Goal: Transaction & Acquisition: Purchase product/service

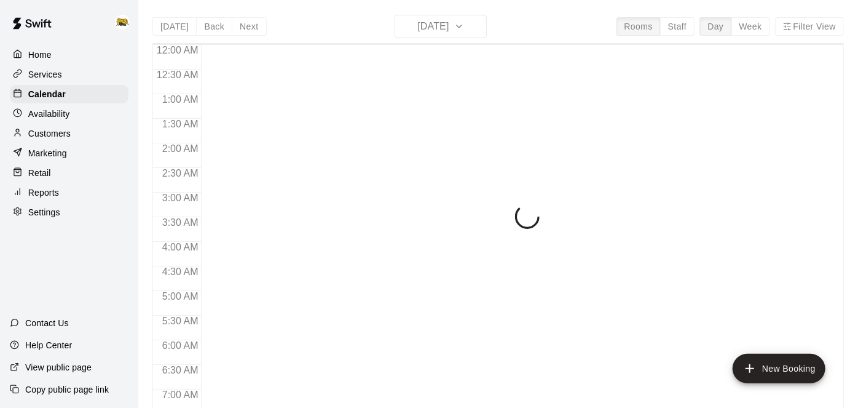
scroll to position [803, 0]
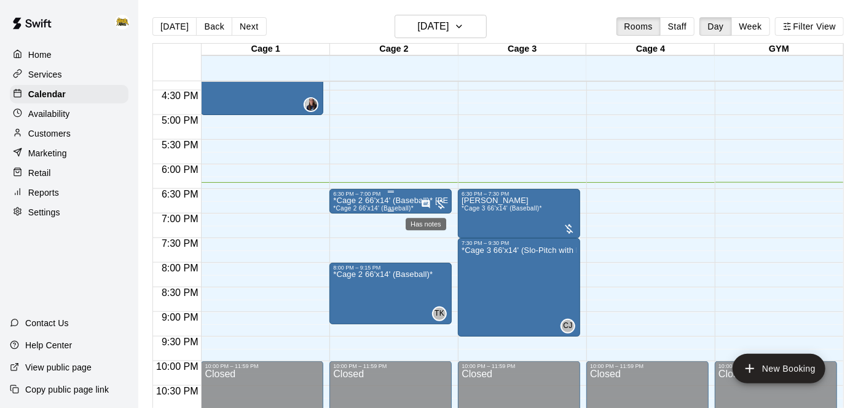
click at [422, 206] on icon "Has notes" at bounding box center [426, 204] width 10 height 10
click at [428, 211] on icon "edit" at bounding box center [433, 211] width 15 height 15
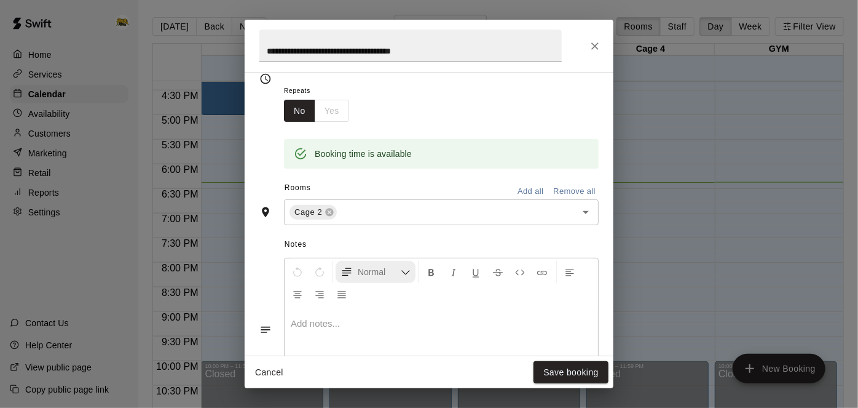
scroll to position [203, 0]
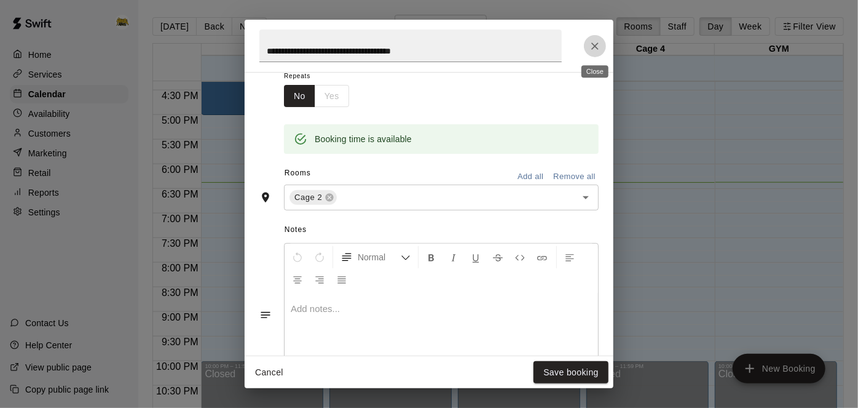
click at [591, 49] on icon "Close" at bounding box center [595, 46] width 12 height 12
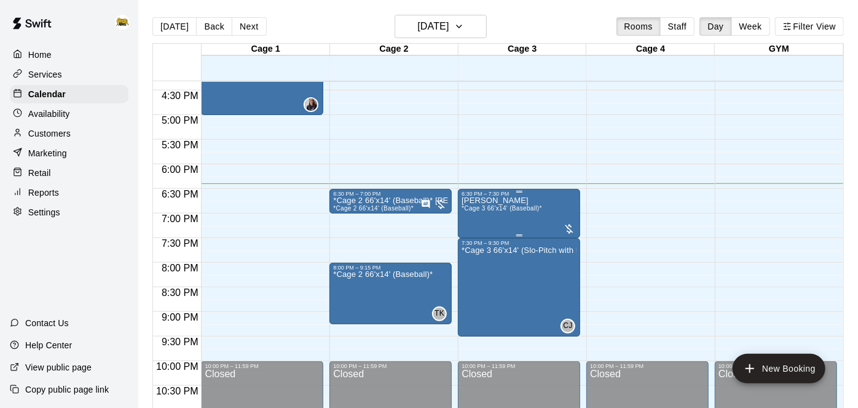
click at [493, 200] on p "[PERSON_NAME]" at bounding box center [502, 200] width 81 height 0
click at [381, 194] on div at bounding box center [429, 204] width 858 height 408
click at [388, 200] on p "*Cage 2 66'x14' (Baseball)* [PERSON_NAME]" at bounding box center [390, 200] width 115 height 0
click at [352, 212] on icon "edit" at bounding box center [345, 212] width 15 height 15
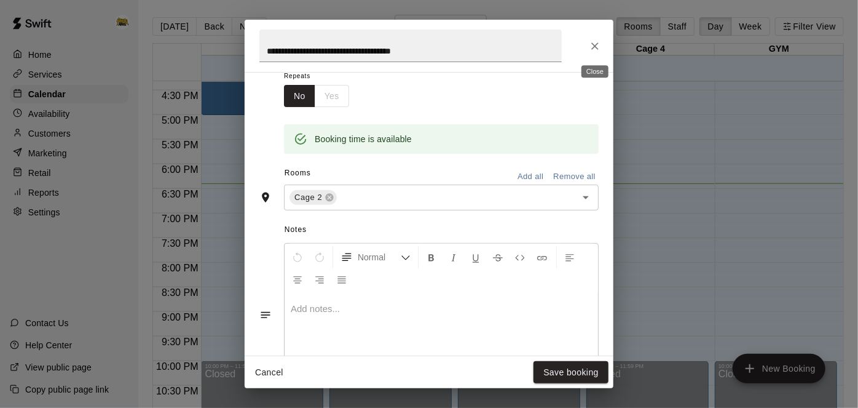
click at [590, 53] on button "Close" at bounding box center [595, 46] width 22 height 22
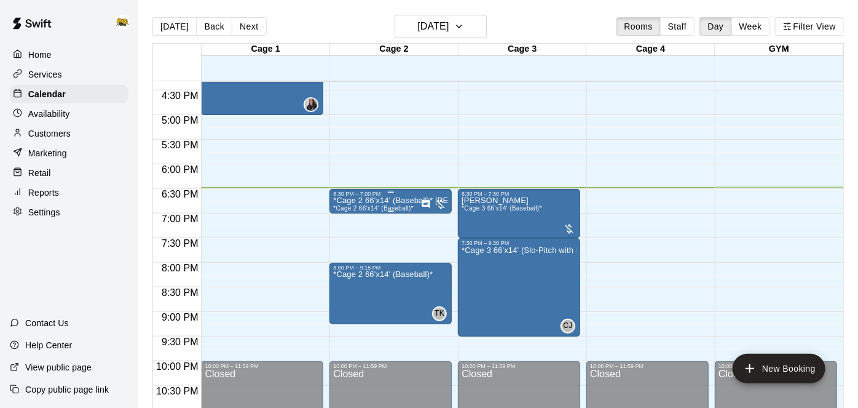
click at [384, 200] on p "*Cage 2 66'x14' (Baseball)* [PERSON_NAME]" at bounding box center [390, 200] width 115 height 0
click at [349, 215] on icon "edit" at bounding box center [345, 212] width 15 height 15
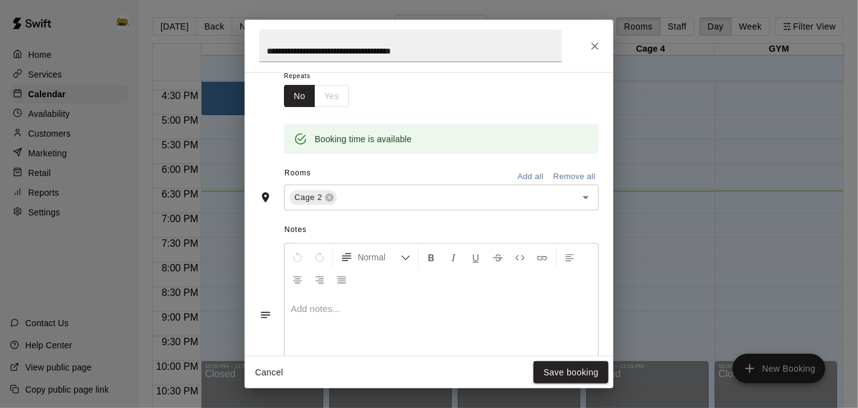
click at [598, 55] on button "Close" at bounding box center [595, 46] width 22 height 22
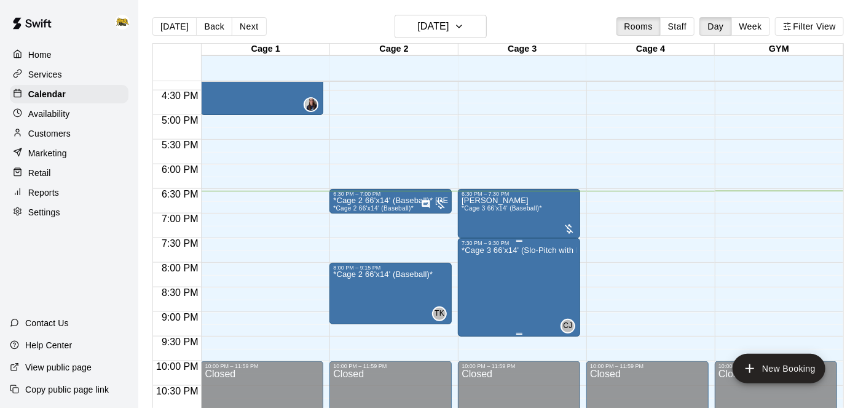
click at [761, 244] on div at bounding box center [429, 204] width 858 height 408
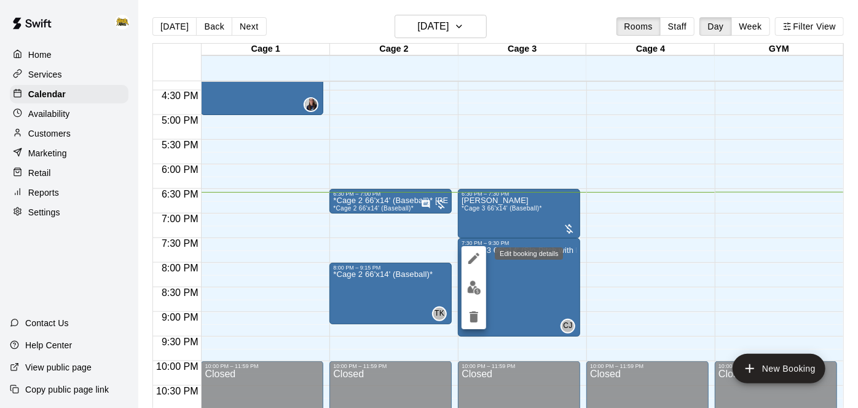
click at [475, 260] on icon "edit" at bounding box center [474, 258] width 15 height 15
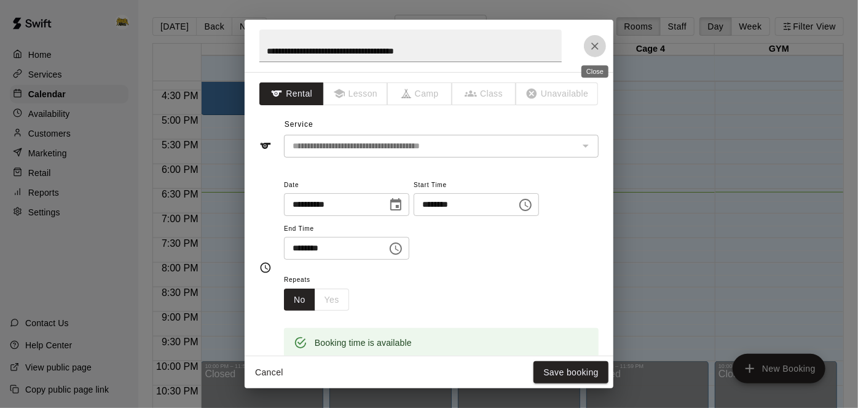
click at [604, 42] on button "Close" at bounding box center [595, 46] width 22 height 22
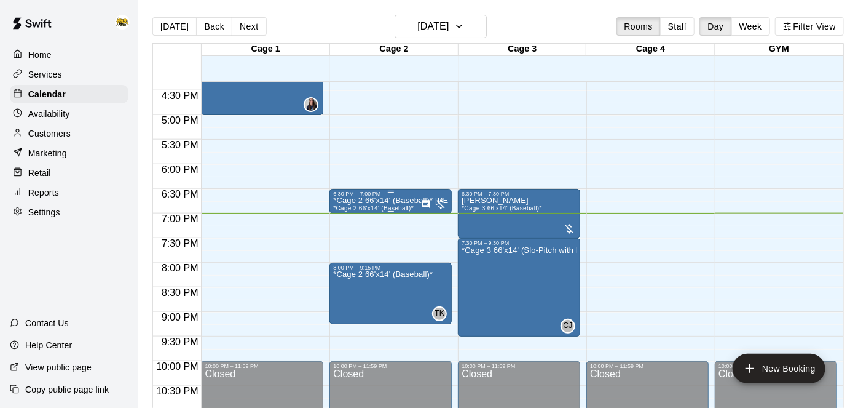
click at [420, 200] on p "*Cage 2 66'x14' (Baseball)* [PERSON_NAME]" at bounding box center [390, 200] width 115 height 0
click at [339, 218] on icon "edit" at bounding box center [345, 212] width 15 height 15
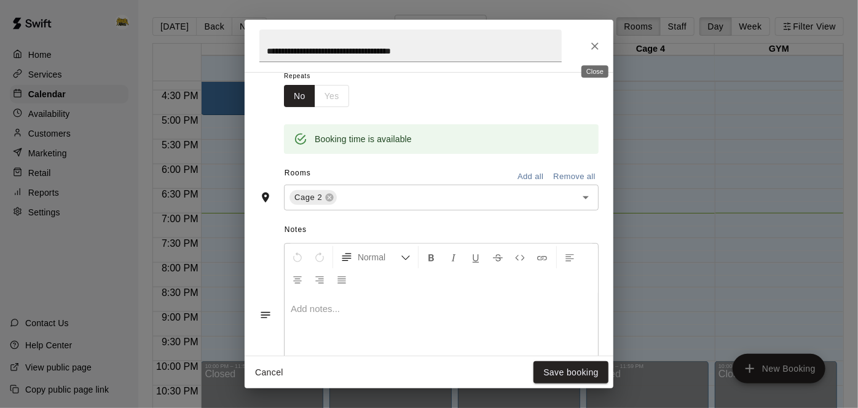
click at [587, 47] on button "Close" at bounding box center [595, 46] width 22 height 22
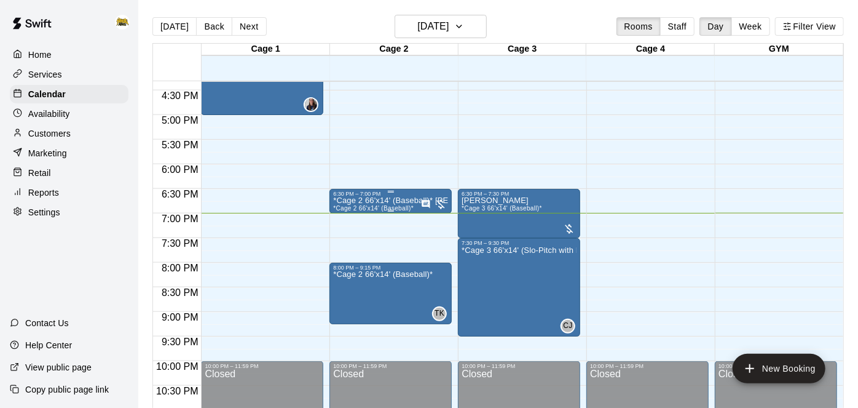
click at [393, 200] on p "*Cage 2 66'x14' (Baseball)* [PERSON_NAME]" at bounding box center [390, 200] width 115 height 0
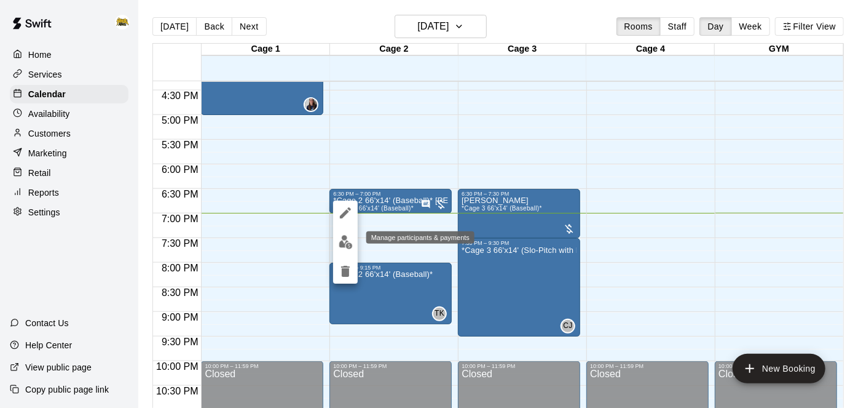
click at [348, 237] on img "edit" at bounding box center [346, 242] width 14 height 14
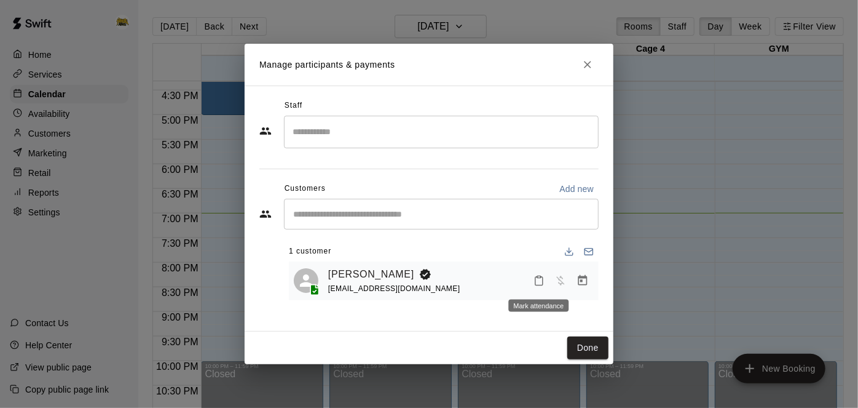
click at [542, 280] on icon "Mark attendance" at bounding box center [539, 280] width 11 height 11
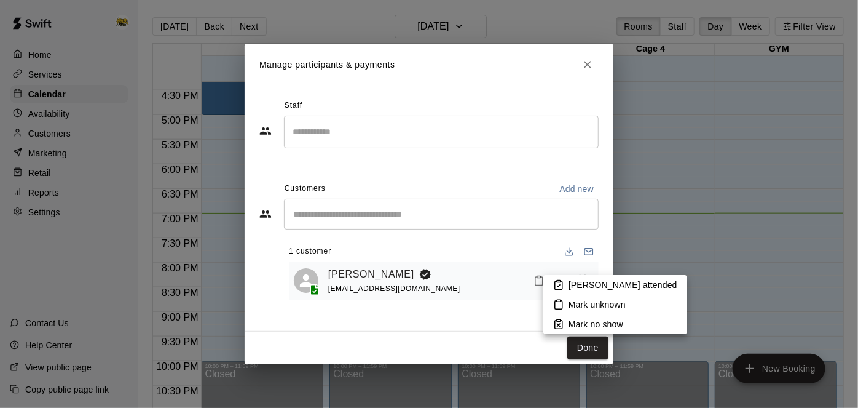
click at [553, 285] on icon at bounding box center [558, 284] width 11 height 11
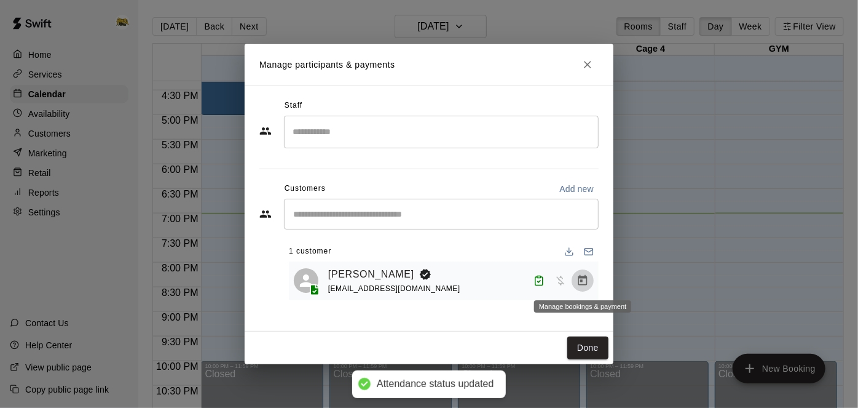
click at [579, 280] on icon "Manage bookings & payment" at bounding box center [583, 280] width 12 height 12
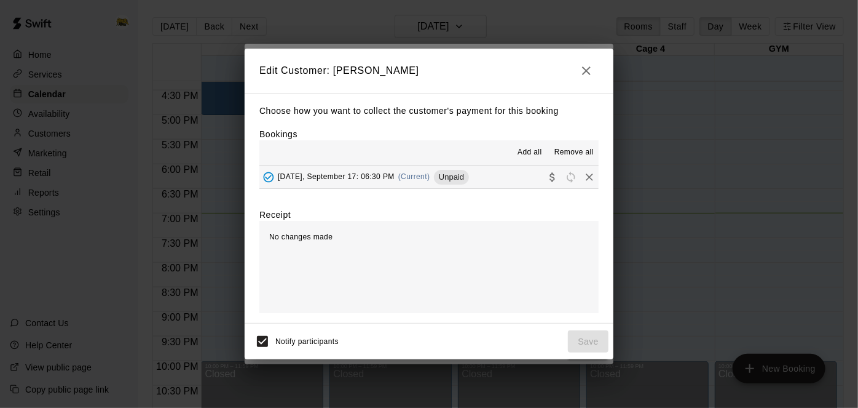
click at [508, 168] on button "[DATE], September 17: 06:30 PM (Current) Unpaid" at bounding box center [428, 176] width 339 height 23
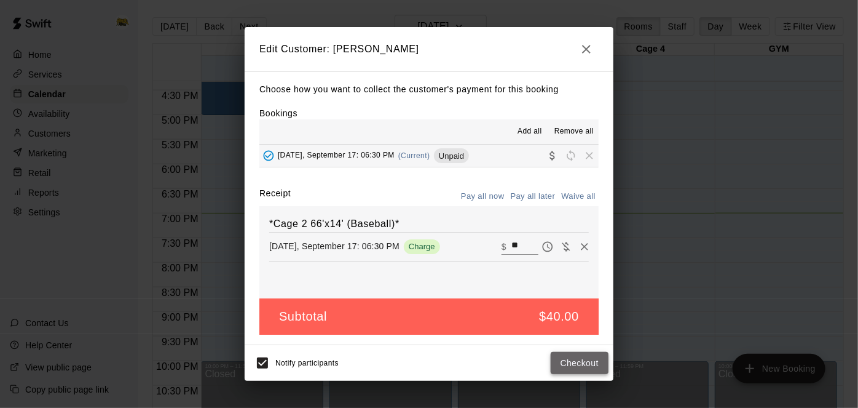
click at [588, 363] on button "Checkout" at bounding box center [580, 363] width 58 height 23
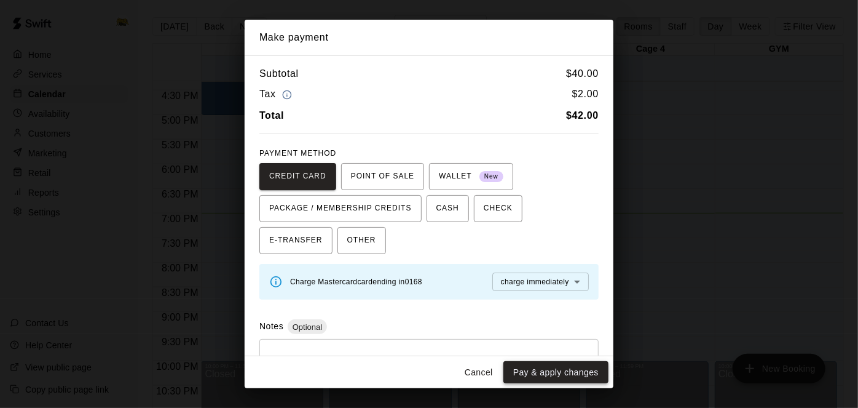
click at [542, 376] on button "Pay & apply changes" at bounding box center [556, 372] width 105 height 23
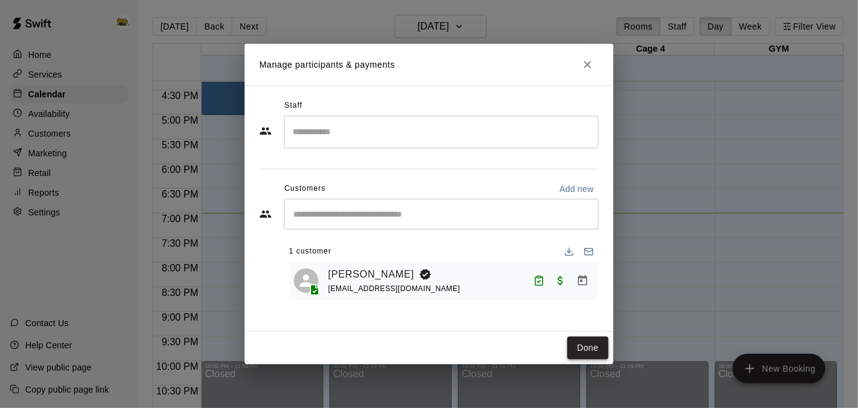
click at [590, 343] on button "Done" at bounding box center [587, 347] width 41 height 23
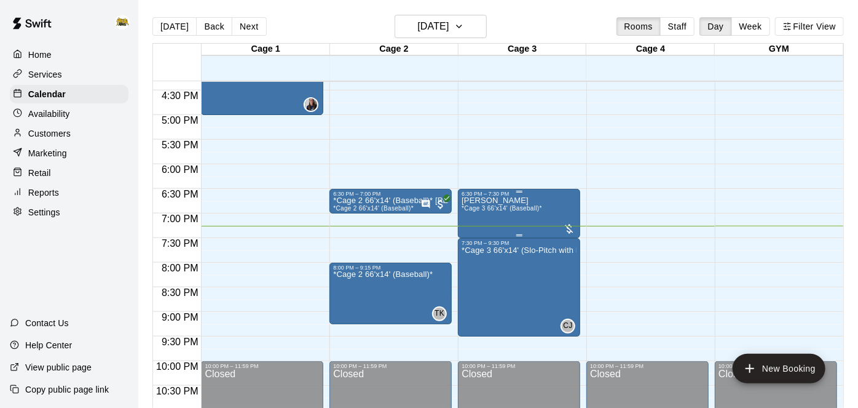
click at [546, 211] on div "[PERSON_NAME] *Cage 3 66'x14' (Baseball)*" at bounding box center [519, 401] width 115 height 408
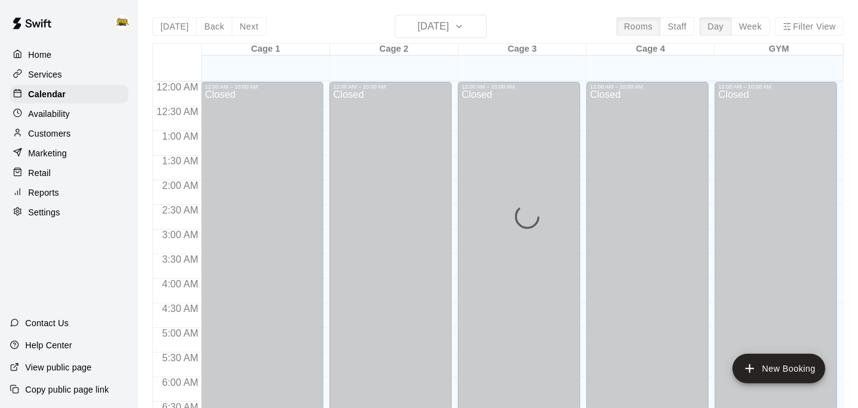
scroll to position [803, 0]
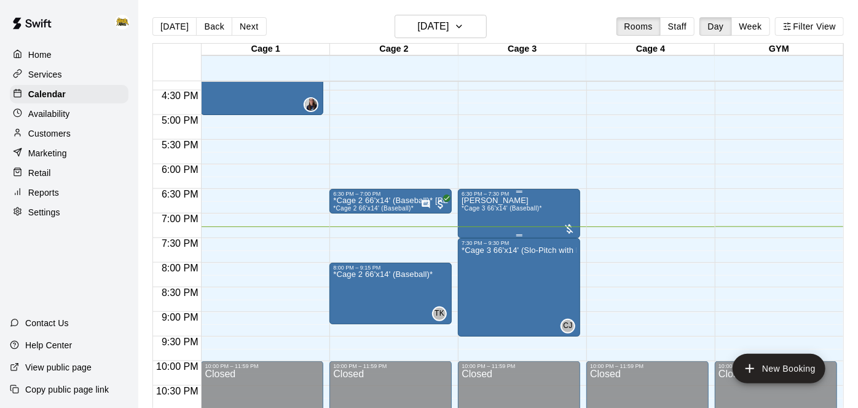
click at [516, 222] on div "[PERSON_NAME] *Cage 3 66'x14' (Baseball)*" at bounding box center [502, 401] width 81 height 408
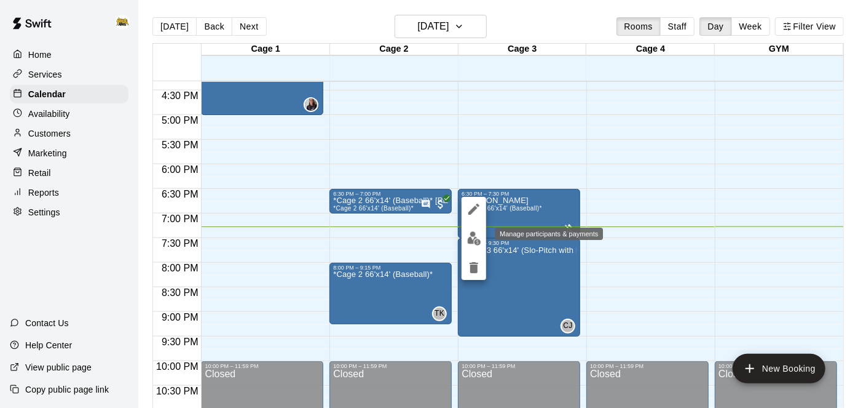
click at [478, 235] on img "edit" at bounding box center [474, 238] width 14 height 14
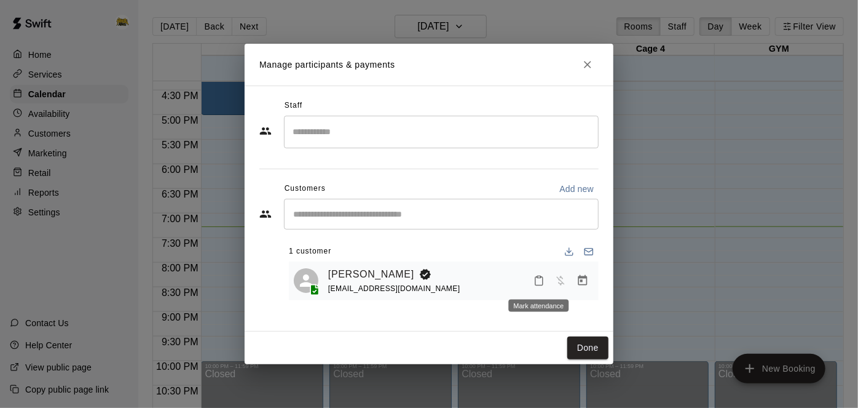
click at [545, 279] on button "Mark attendance" at bounding box center [539, 280] width 21 height 21
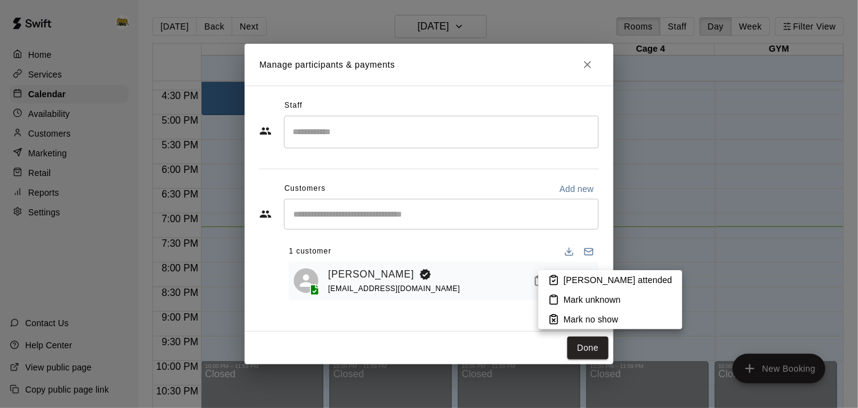
click at [549, 277] on icon at bounding box center [553, 279] width 11 height 11
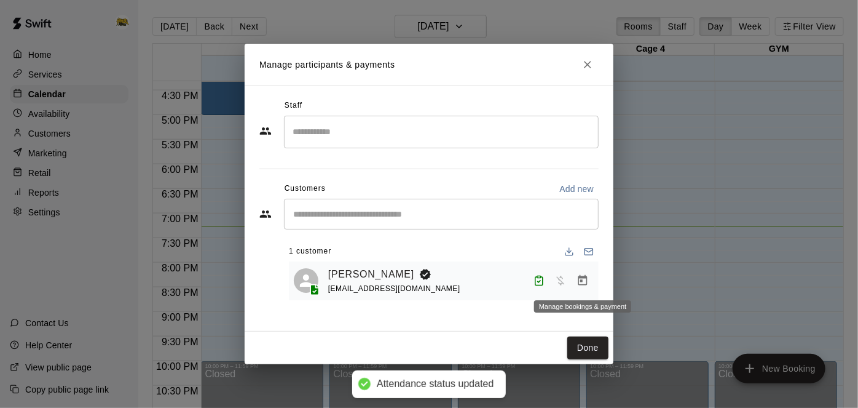
click at [578, 278] on icon "Manage bookings & payment" at bounding box center [583, 280] width 12 height 12
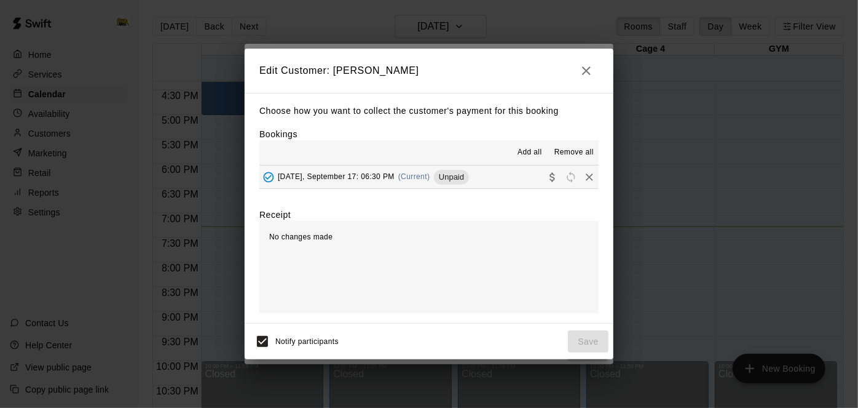
click at [505, 175] on button "[DATE], September 17: 06:30 PM (Current) Unpaid" at bounding box center [428, 176] width 339 height 23
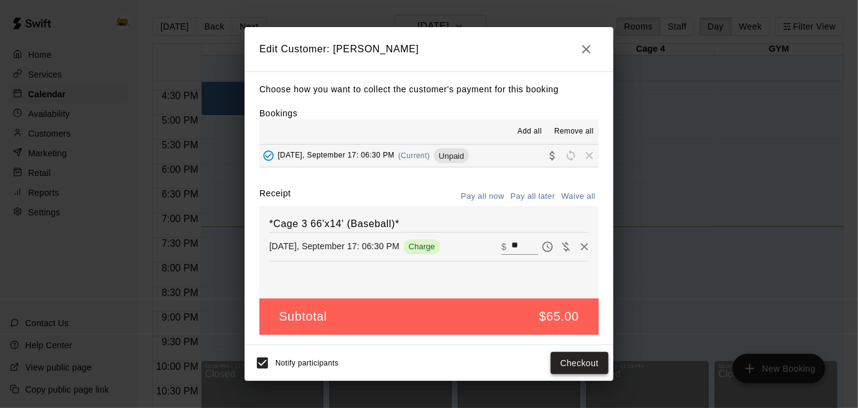
click at [567, 359] on button "Checkout" at bounding box center [580, 363] width 58 height 23
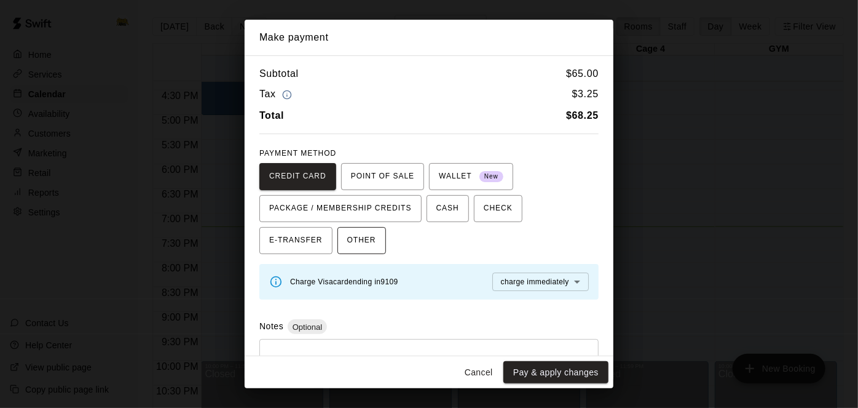
click at [347, 245] on span "OTHER" at bounding box center [361, 241] width 29 height 20
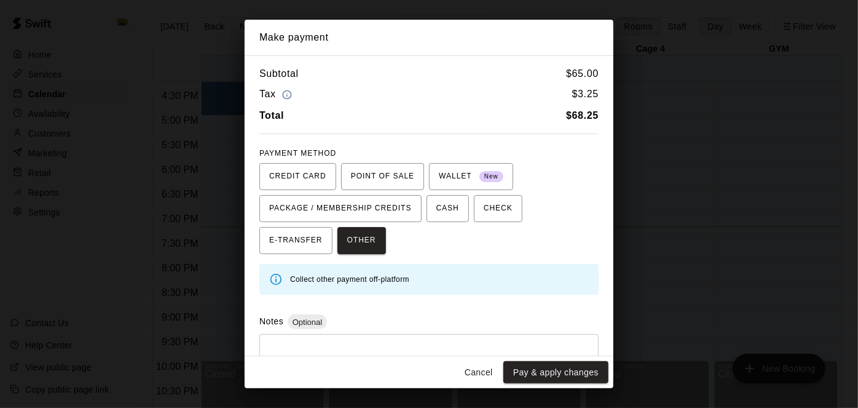
click at [309, 344] on textarea at bounding box center [429, 362] width 322 height 37
type textarea "******"
click at [556, 382] on button "Pay & apply changes" at bounding box center [556, 372] width 105 height 23
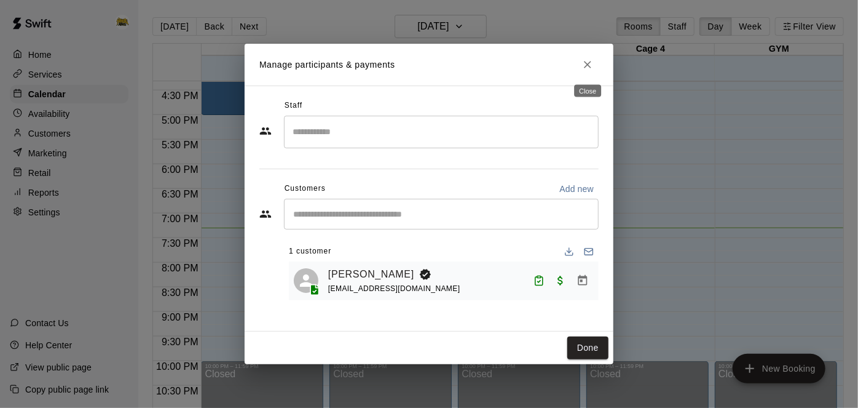
click at [591, 66] on icon "Close" at bounding box center [588, 64] width 12 height 12
